Goal: Task Accomplishment & Management: Manage account settings

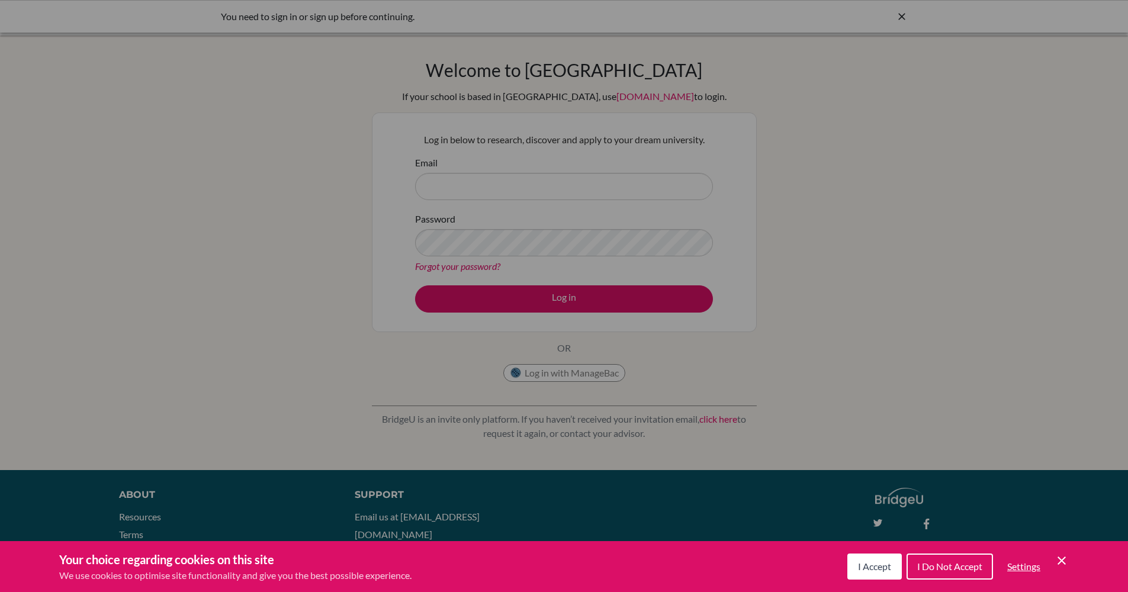
click at [1058, 560] on icon "Cookie Control Close Icon" at bounding box center [1062, 561] width 14 height 14
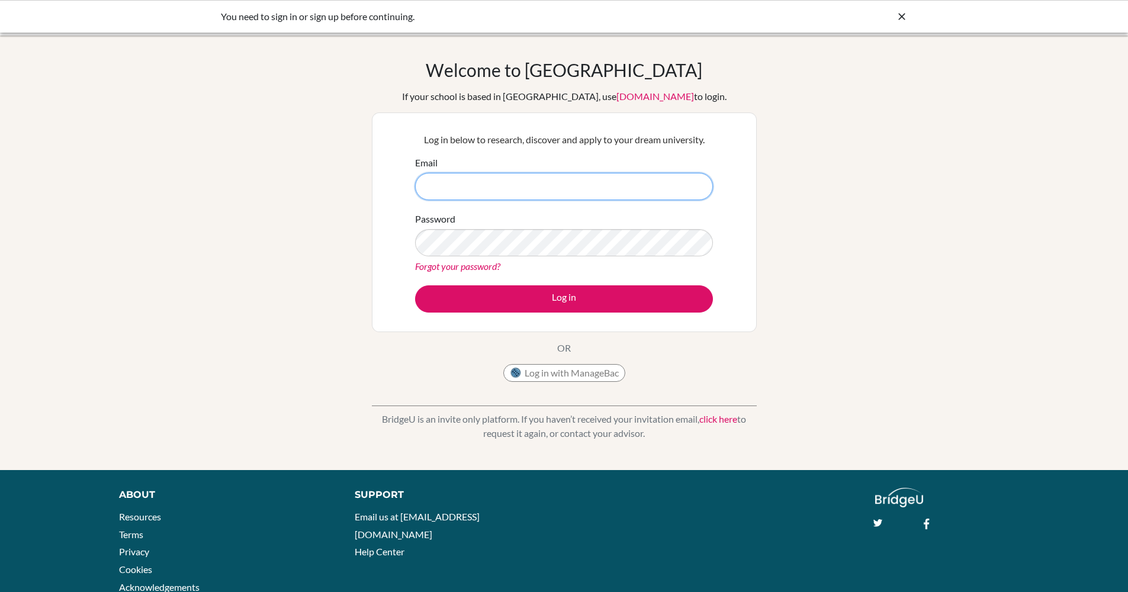
click at [529, 194] on input "Email" at bounding box center [564, 186] width 298 height 27
type input "[PERSON_NAME][EMAIL_ADDRESS][PERSON_NAME][DOMAIN_NAME]"
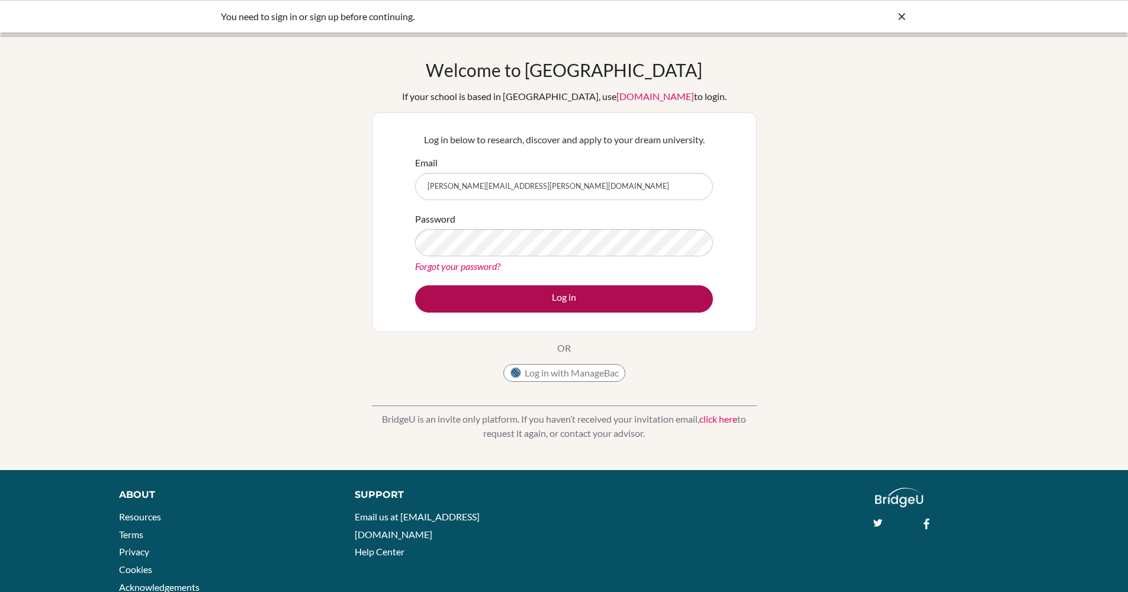
click at [634, 304] on button "Log in" at bounding box center [564, 298] width 298 height 27
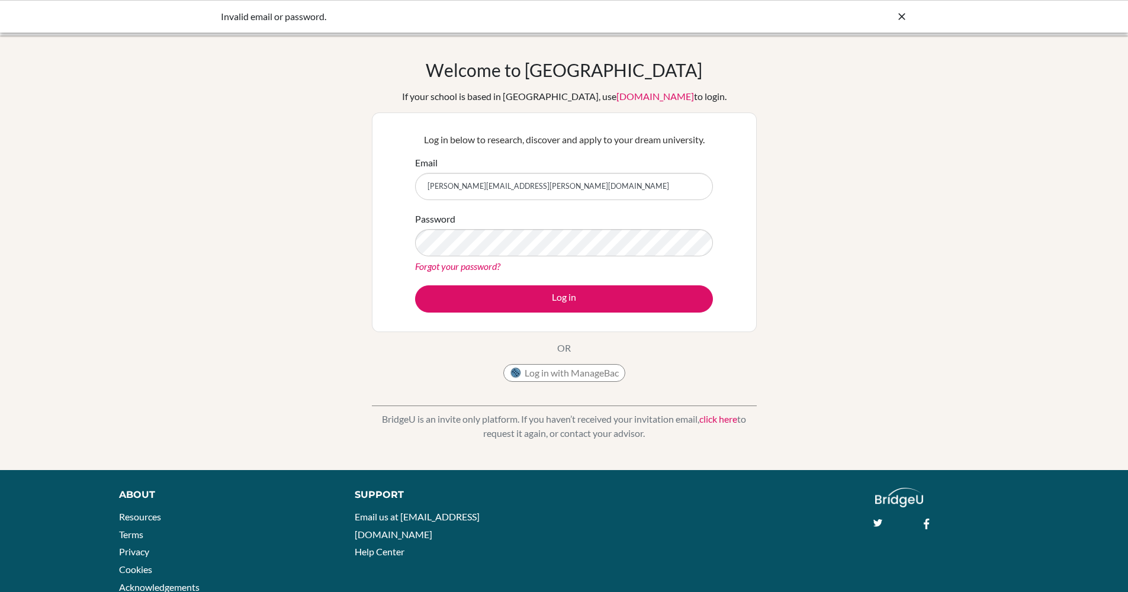
click at [539, 281] on form "Email [PERSON_NAME][EMAIL_ADDRESS][PERSON_NAME][DOMAIN_NAME] Password Forgot yo…" at bounding box center [564, 234] width 298 height 157
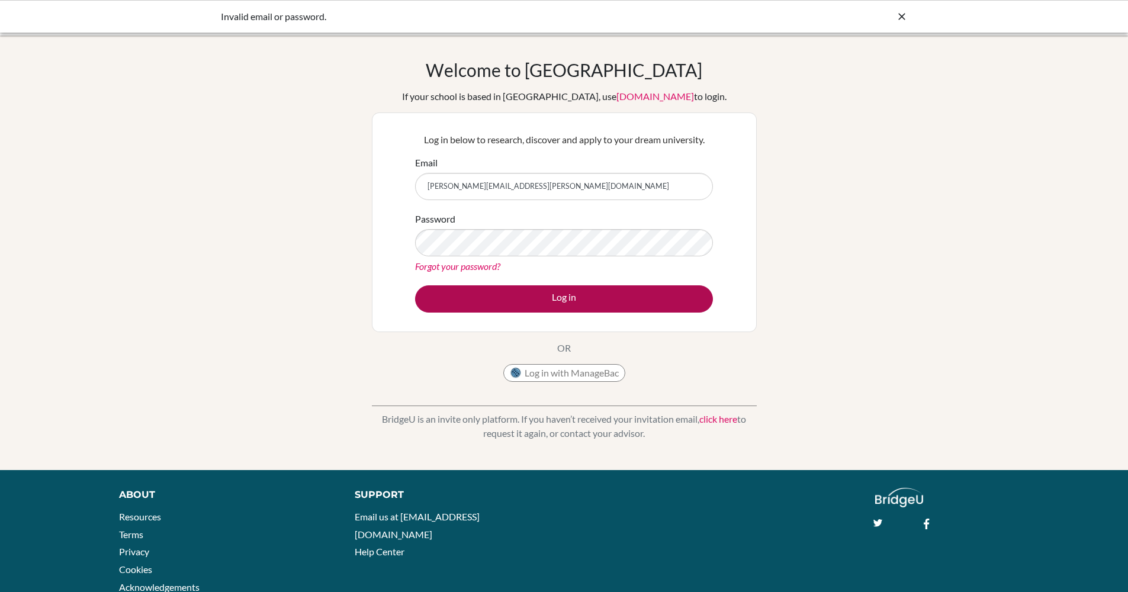
click at [538, 285] on button "Log in" at bounding box center [564, 298] width 298 height 27
click at [610, 300] on button "Log in" at bounding box center [564, 298] width 298 height 27
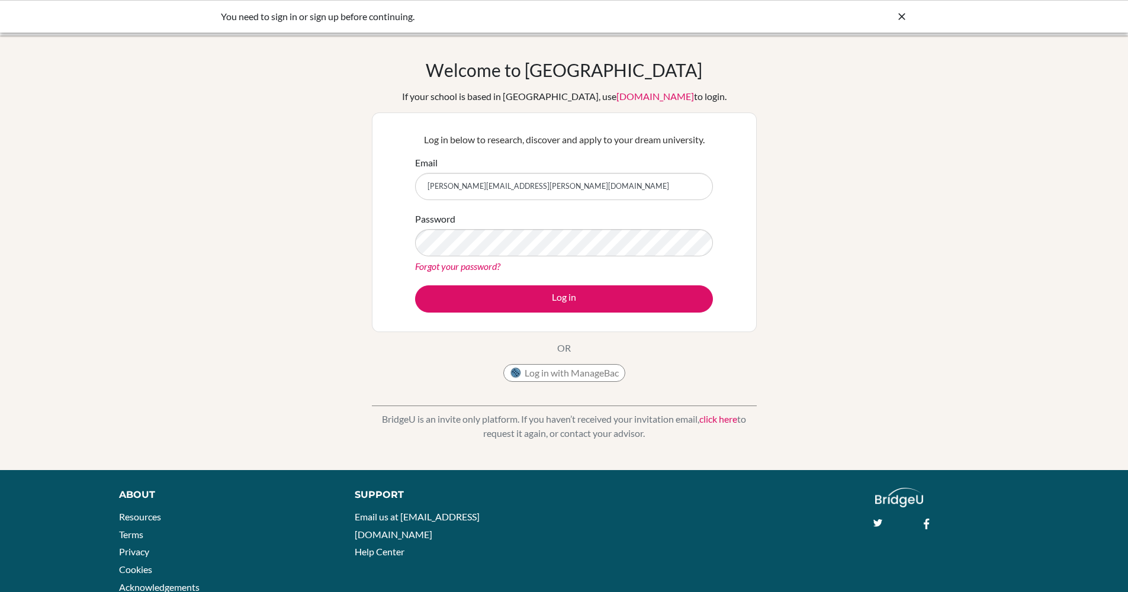
type input "[PERSON_NAME][EMAIL_ADDRESS][PERSON_NAME][DOMAIN_NAME]"
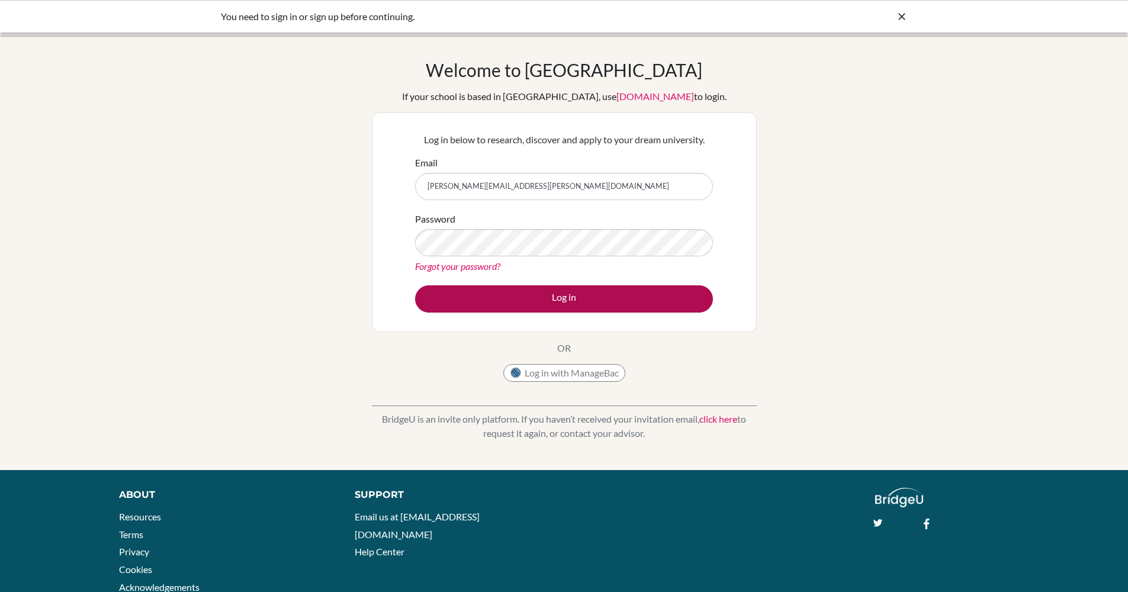
click at [515, 294] on button "Log in" at bounding box center [564, 298] width 298 height 27
